Goal: Information Seeking & Learning: Understand process/instructions

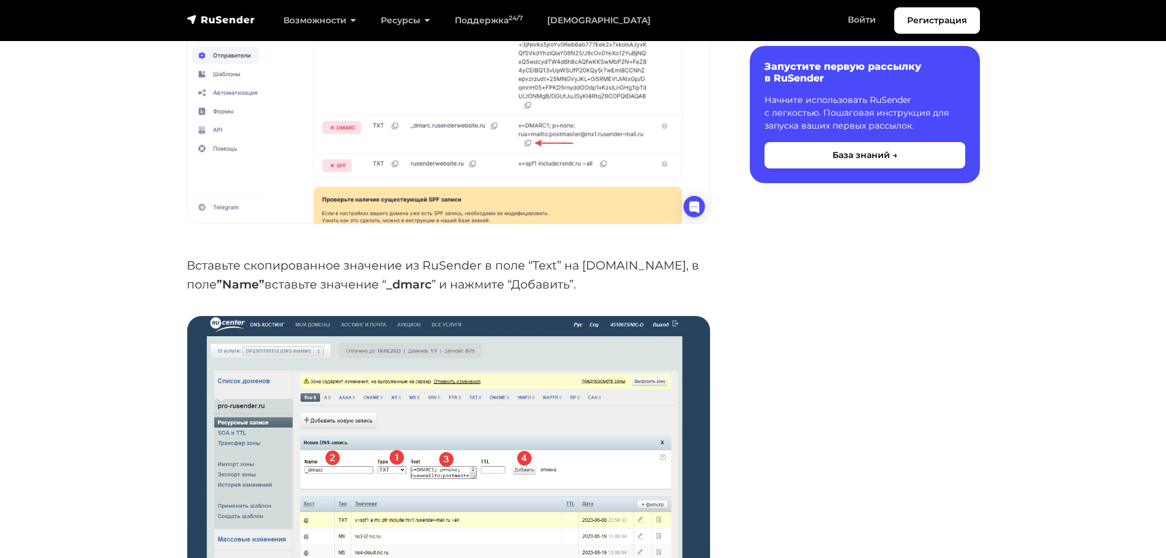
scroll to position [3215, 0]
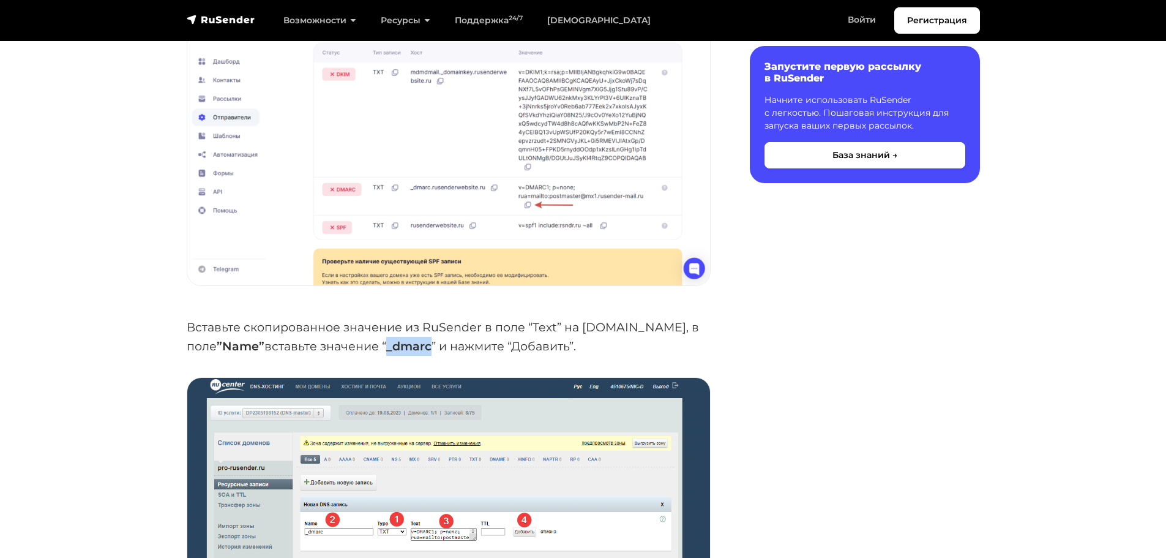
drag, startPoint x: 306, startPoint y: 344, endPoint x: 350, endPoint y: 347, distance: 43.6
click at [350, 347] on p "Вставьте скопированное значение из RuSender в поле “Text” на [DOMAIN_NAME], в п…" at bounding box center [449, 336] width 524 height 37
copy strong "_dmarc"
click at [516, 331] on p "Вставьте скопированное значение из RuSender в поле “Text” на [DOMAIN_NAME], в п…" at bounding box center [449, 336] width 524 height 37
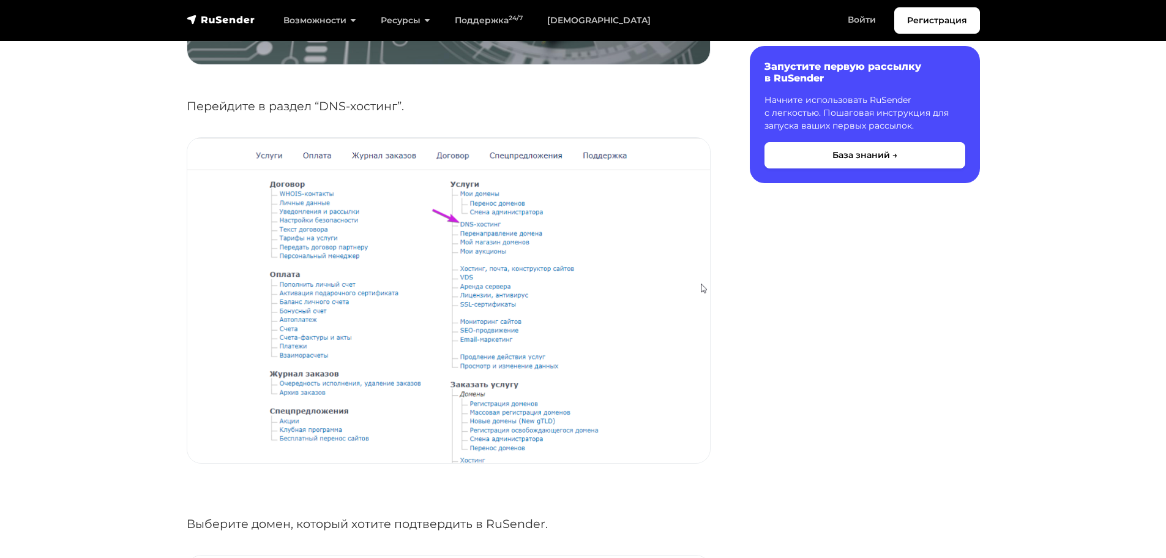
scroll to position [399, 0]
